Goal: Navigation & Orientation: Find specific page/section

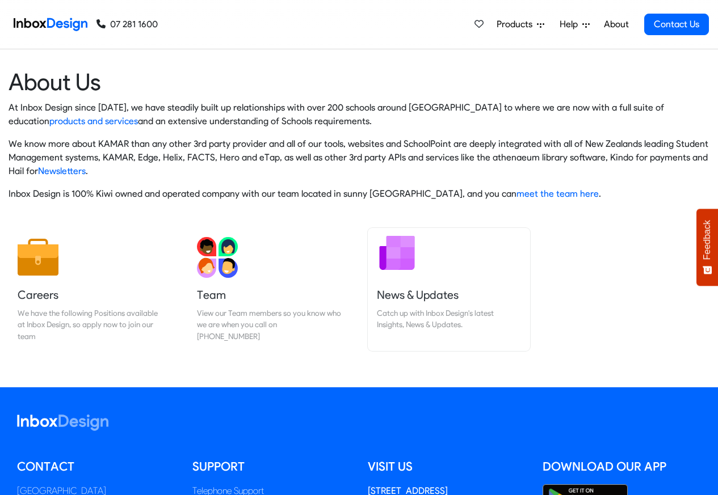
click at [512, 289] on h5 "News & Updates" at bounding box center [449, 295] width 144 height 16
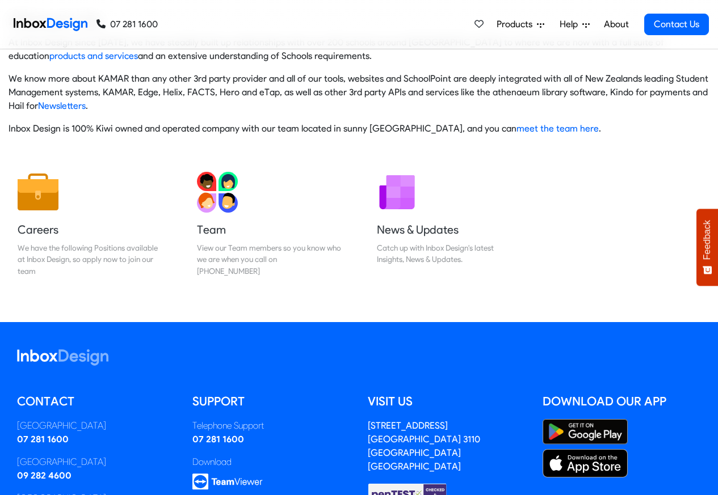
scroll to position [188, 0]
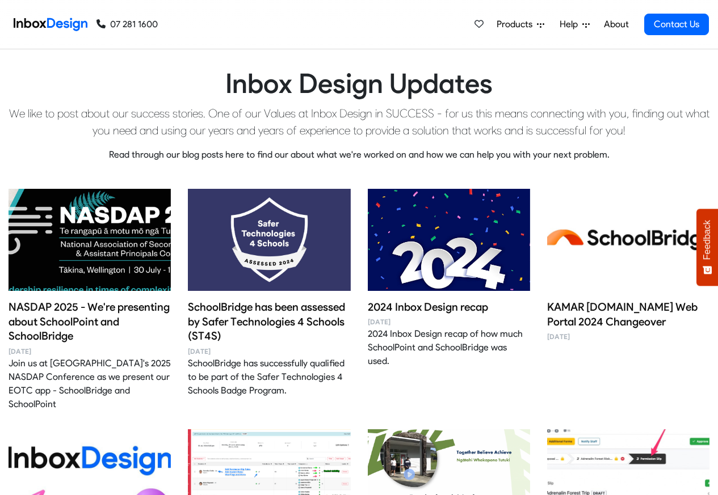
click at [41, 11] on div "07 281 1600 07 281 1600" at bounding box center [83, 24] width 149 height 49
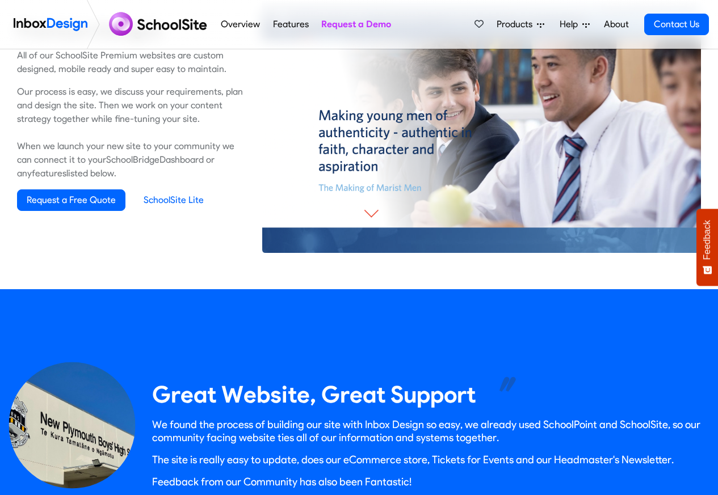
scroll to position [885, 0]
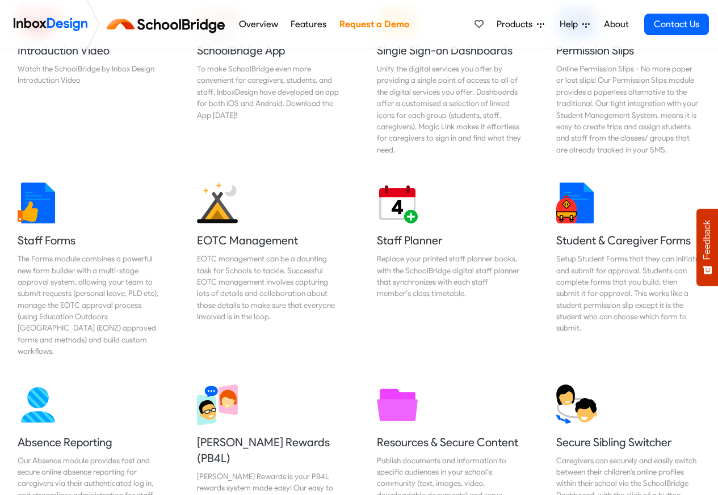
scroll to position [477, 0]
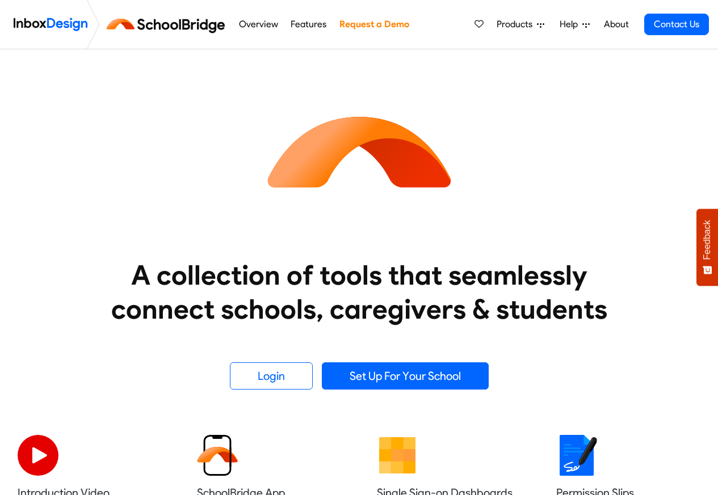
scroll to position [477, 0]
